Goal: Browse casually: Explore the website without a specific task or goal

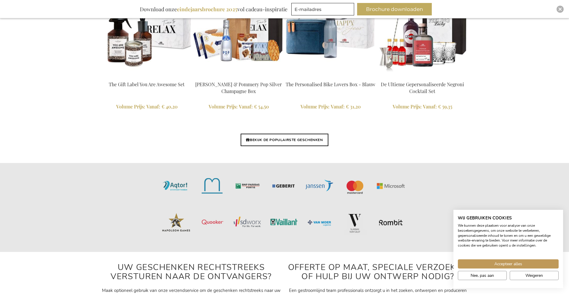
scroll to position [1425, 0]
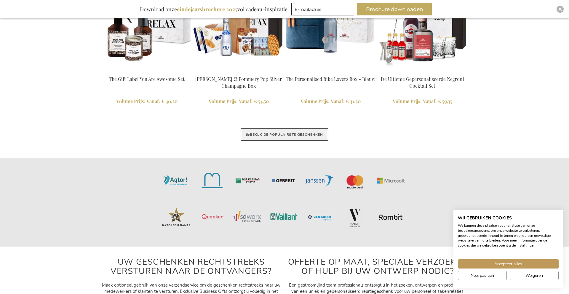
click at [305, 138] on link "BEKIJK DE POPULAIRSTE GESCHENKEN" at bounding box center [284, 134] width 87 height 12
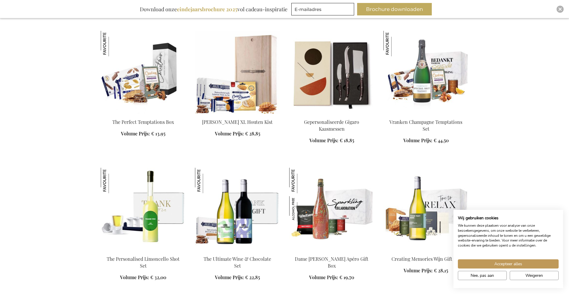
scroll to position [371, 0]
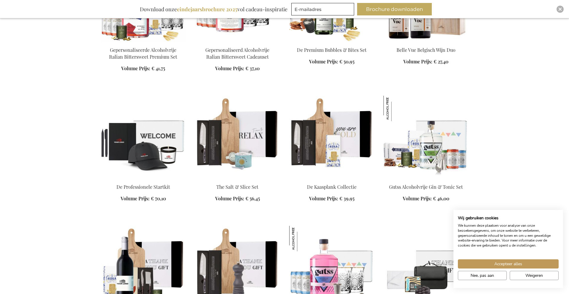
scroll to position [1253, 0]
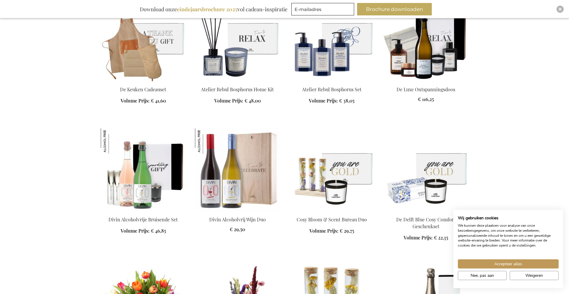
scroll to position [1613, 0]
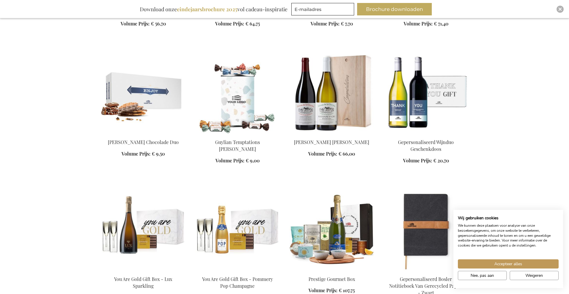
scroll to position [2110, 0]
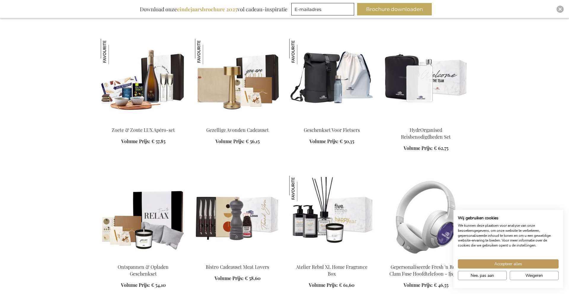
scroll to position [2399, 0]
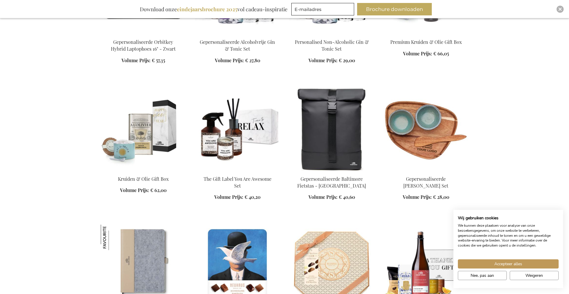
scroll to position [3035, 0]
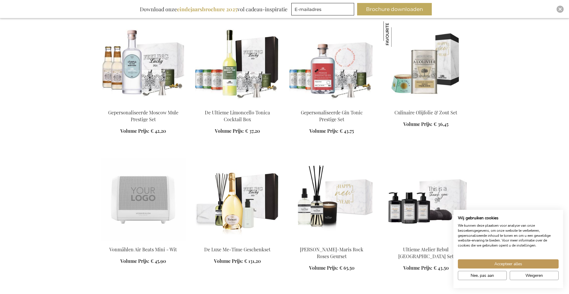
scroll to position [3638, 0]
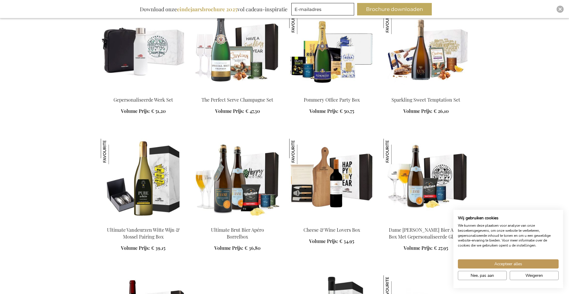
scroll to position [4175, 0]
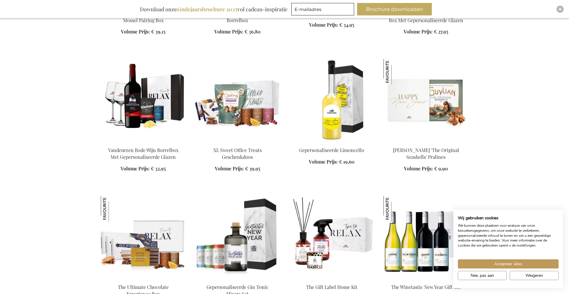
scroll to position [4286, 0]
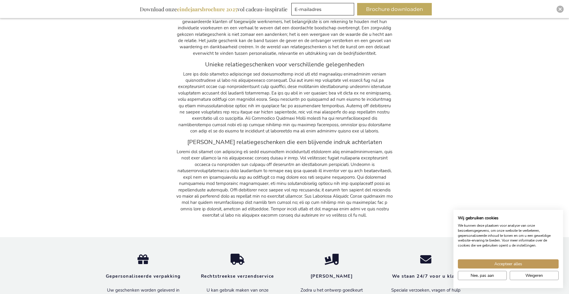
scroll to position [4922, 0]
